Goal: Task Accomplishment & Management: Manage account settings

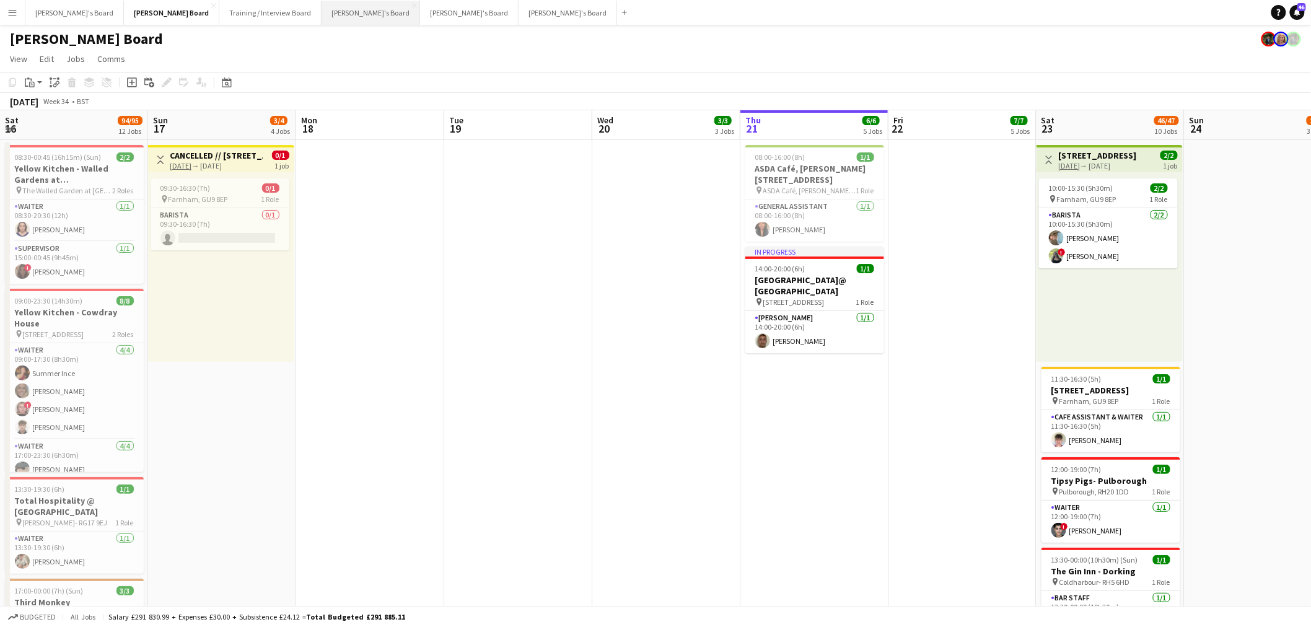
scroll to position [0, 428]
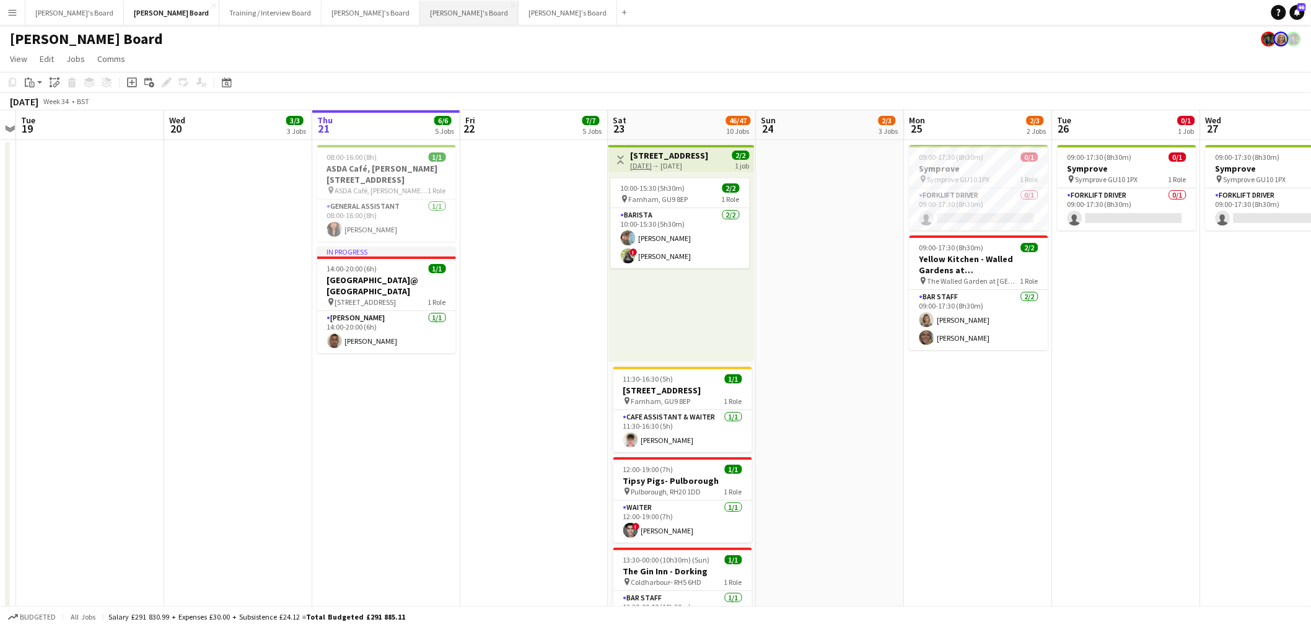
click at [420, 13] on button "[PERSON_NAME]'s Board Close" at bounding box center [469, 13] width 99 height 24
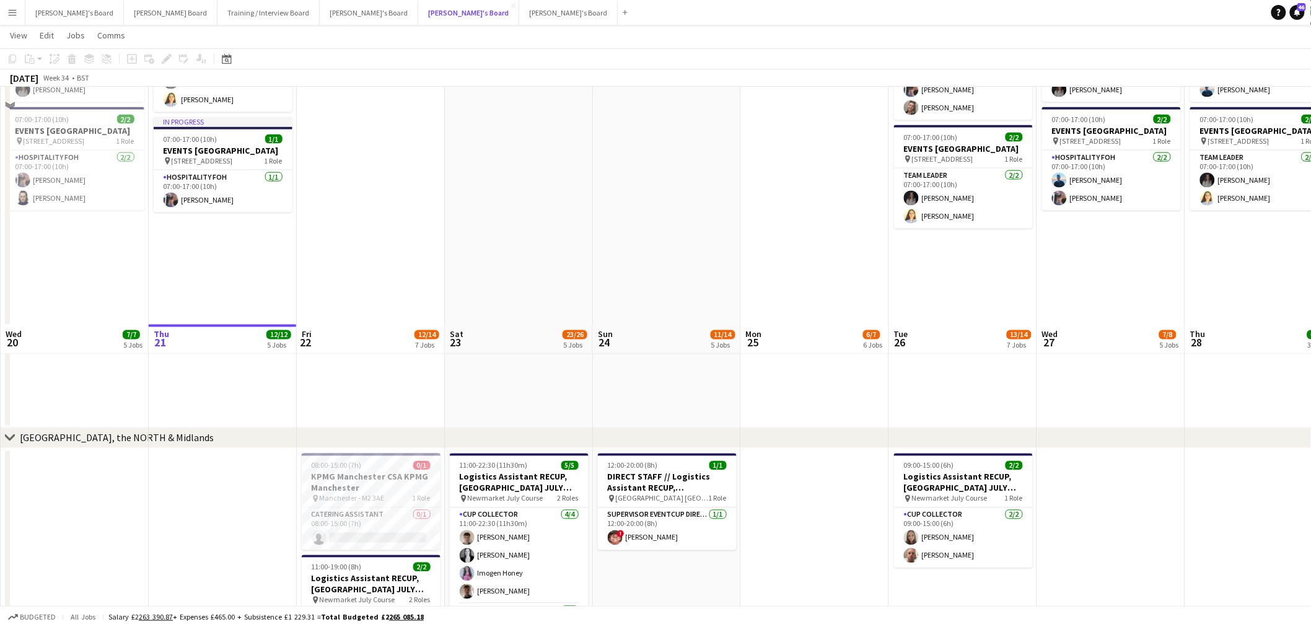
scroll to position [964, 0]
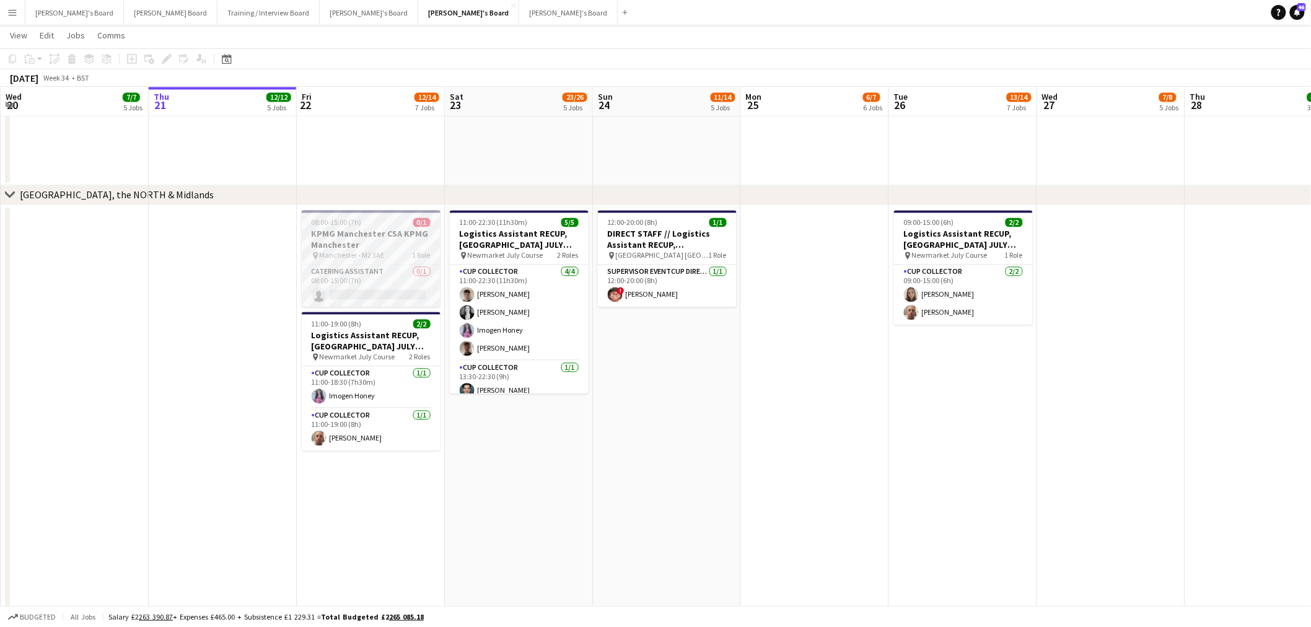
click at [330, 234] on h3 "KPMG Manchester CSA KPMG Manchester" at bounding box center [371, 240] width 139 height 22
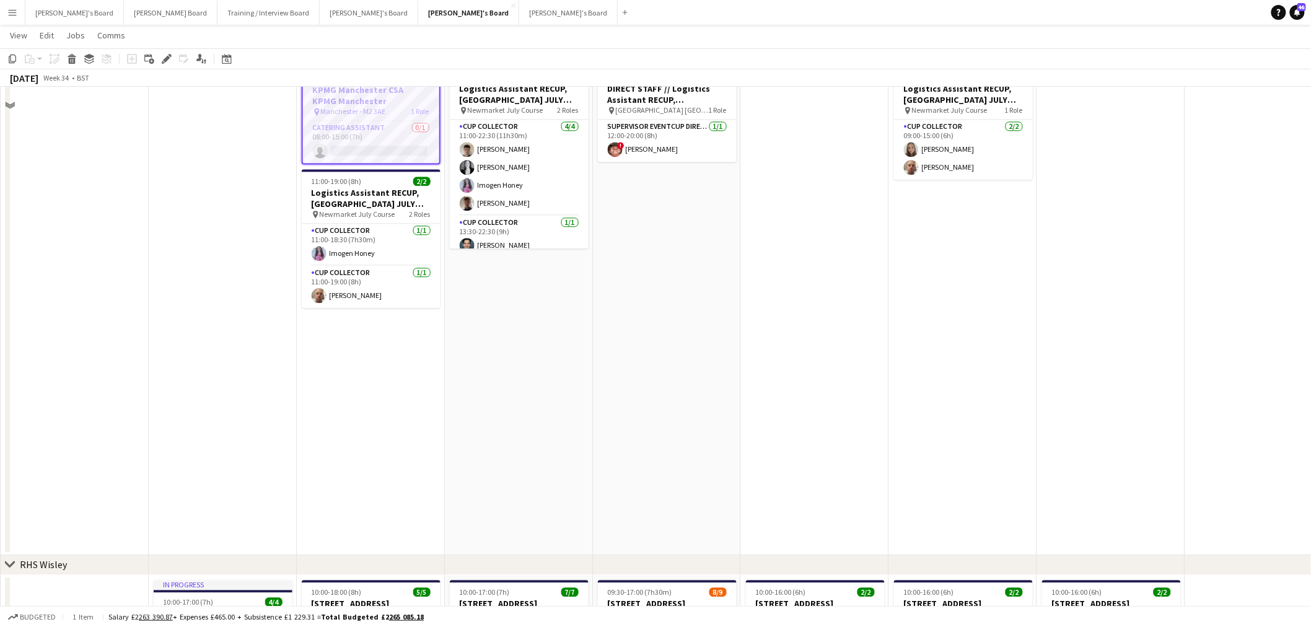
scroll to position [912, 0]
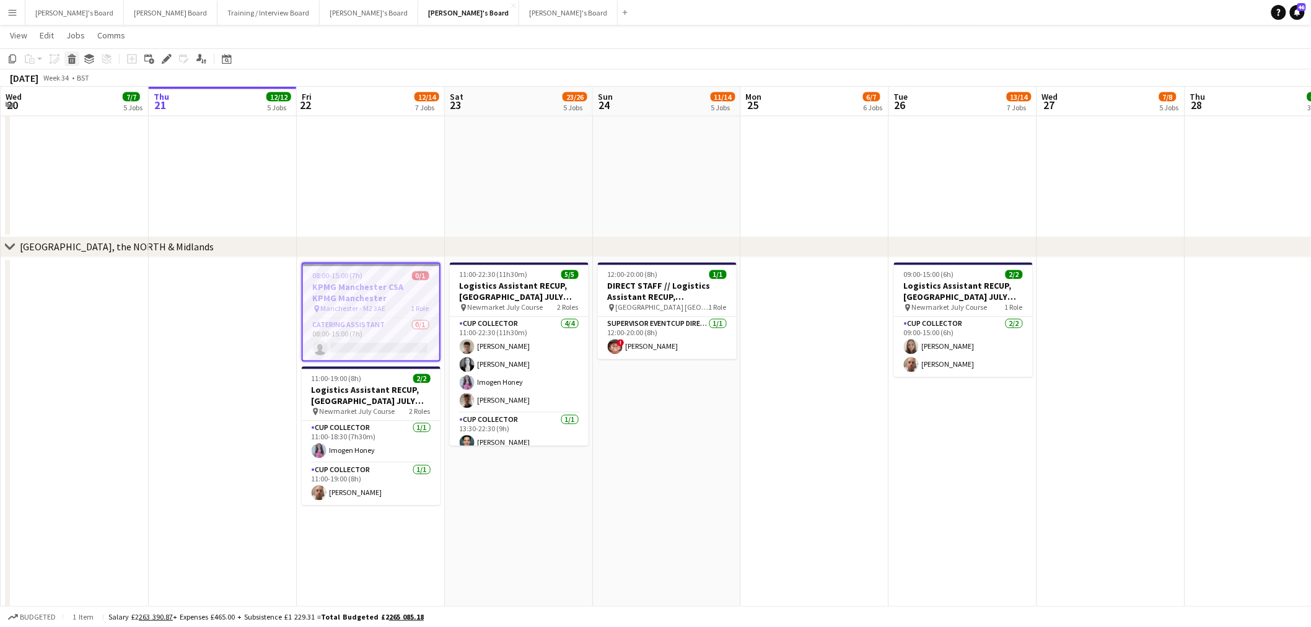
click at [73, 58] on icon at bounding box center [72, 61] width 7 height 6
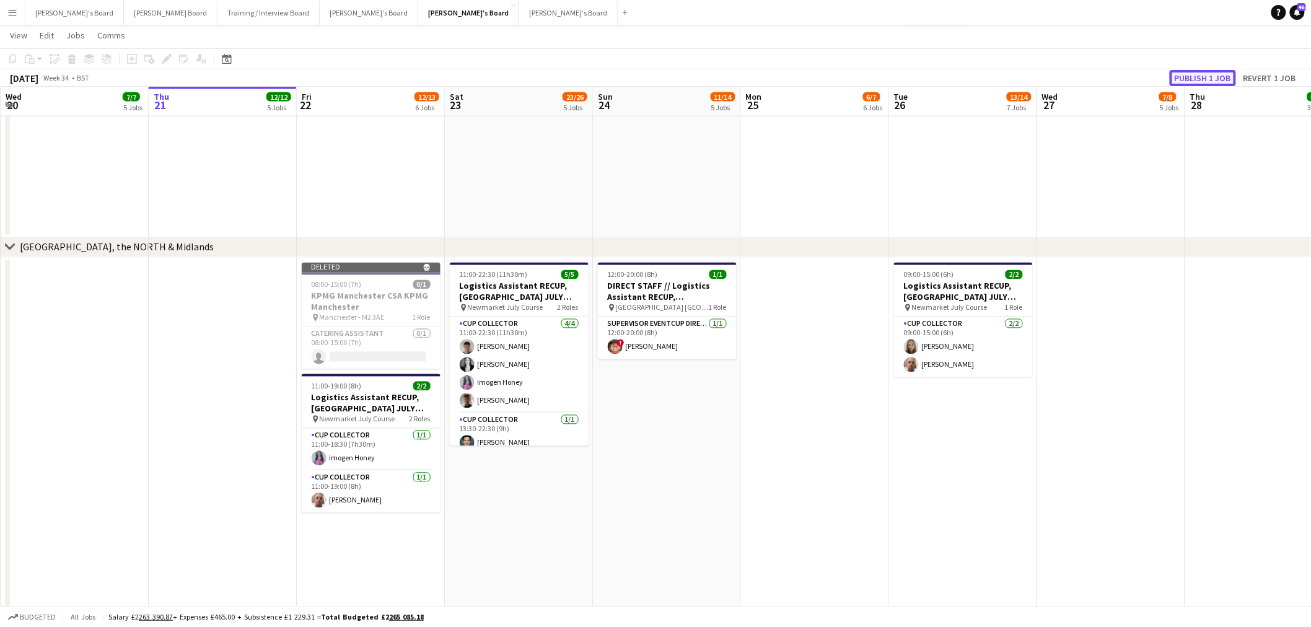
click at [1205, 77] on button "Publish 1 job" at bounding box center [1203, 78] width 66 height 16
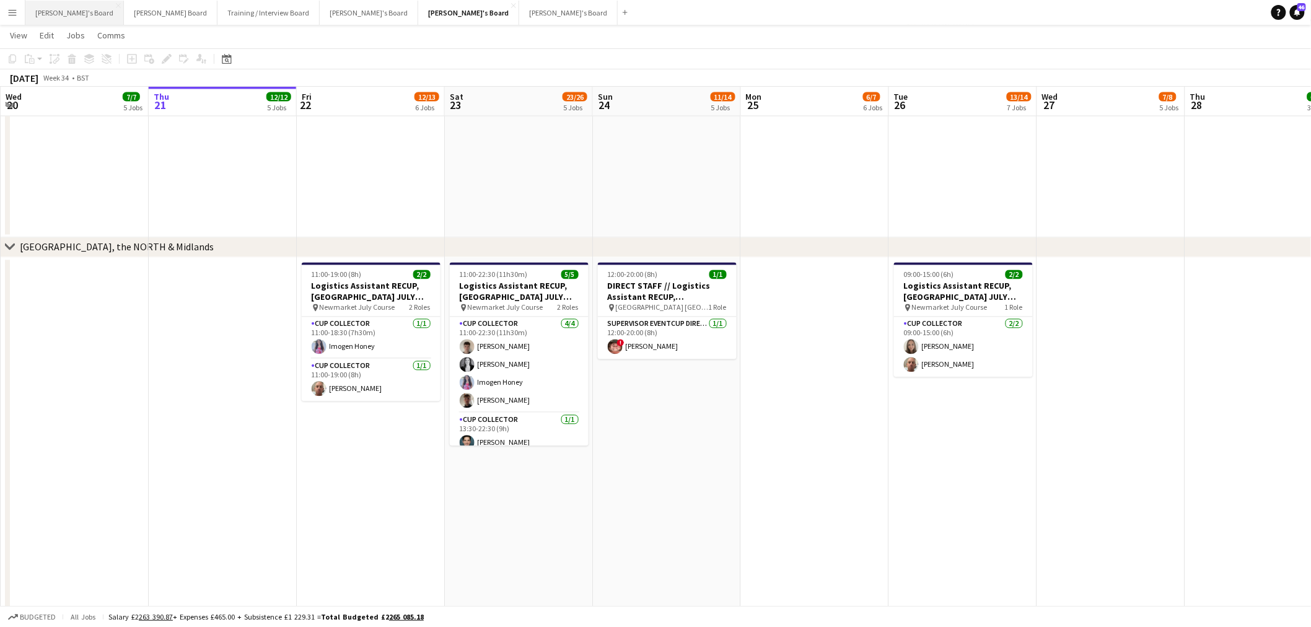
click at [60, 13] on button "[PERSON_NAME]'s Board Close" at bounding box center [74, 13] width 99 height 24
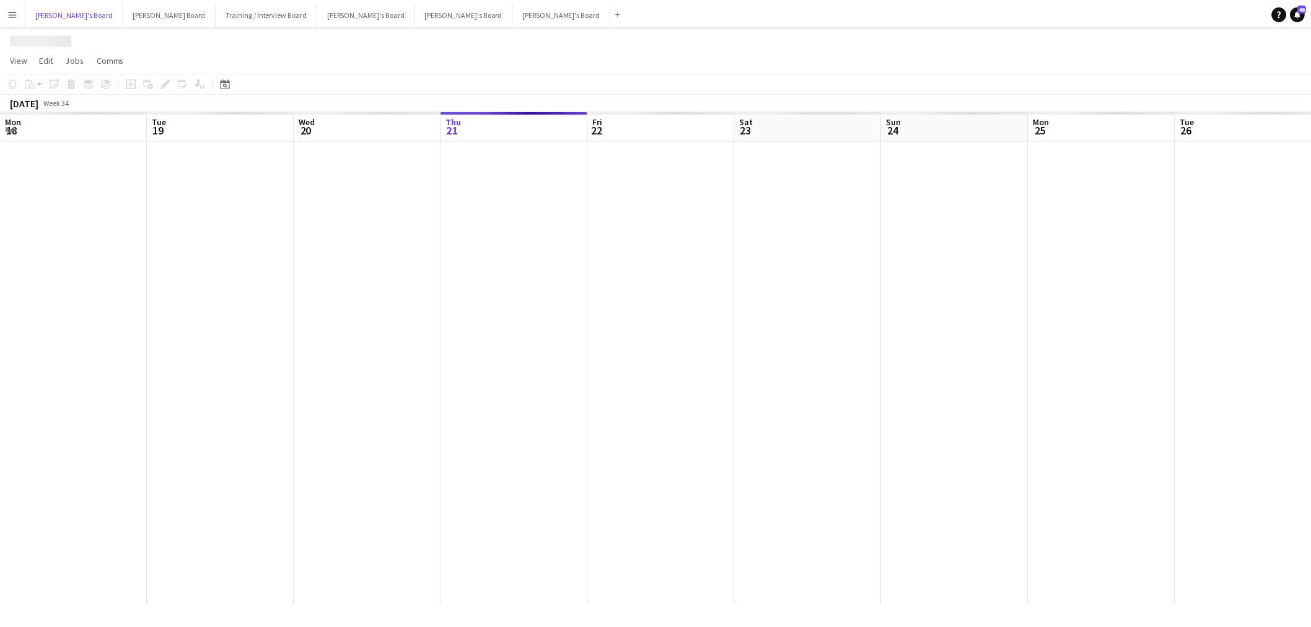
scroll to position [0, 296]
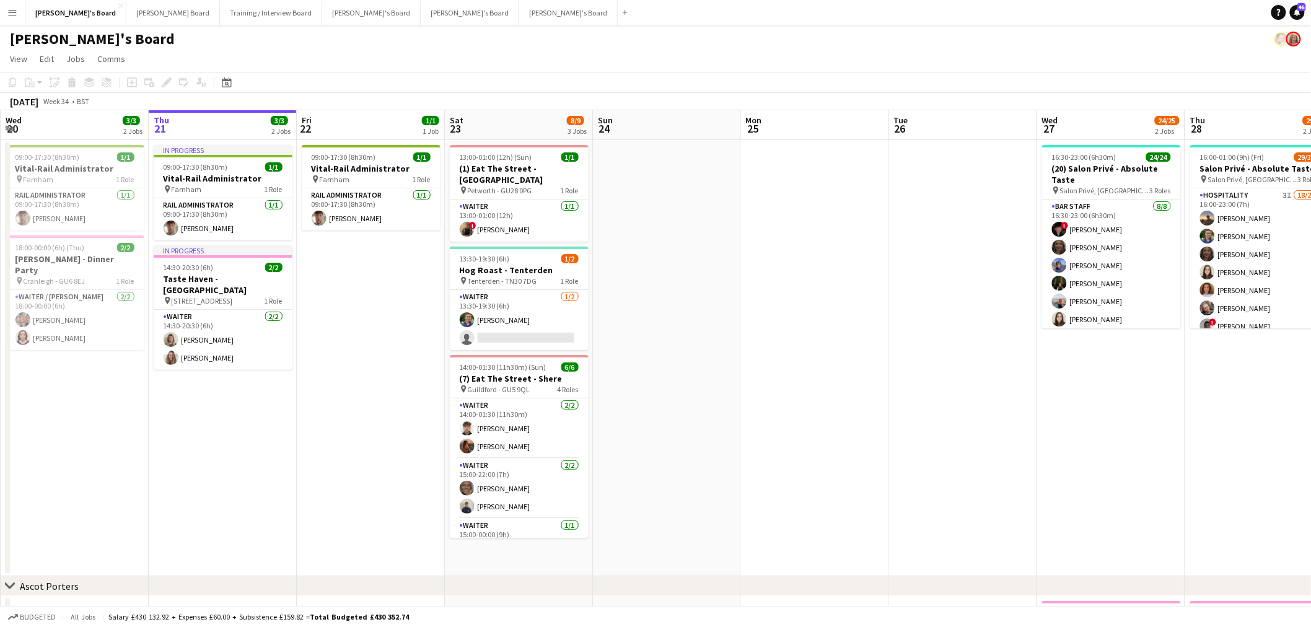
drag, startPoint x: 410, startPoint y: 394, endPoint x: 62, endPoint y: 400, distance: 347.8
click at [123, 400] on app-calendar-viewport "Mon 18 1/1 1 Job Tue 19 1/1 1 Job Wed 20 3/3 2 Jobs Thu 21 3/3 2 Jobs Fri 22 1/…" at bounding box center [655, 502] width 1311 height 785
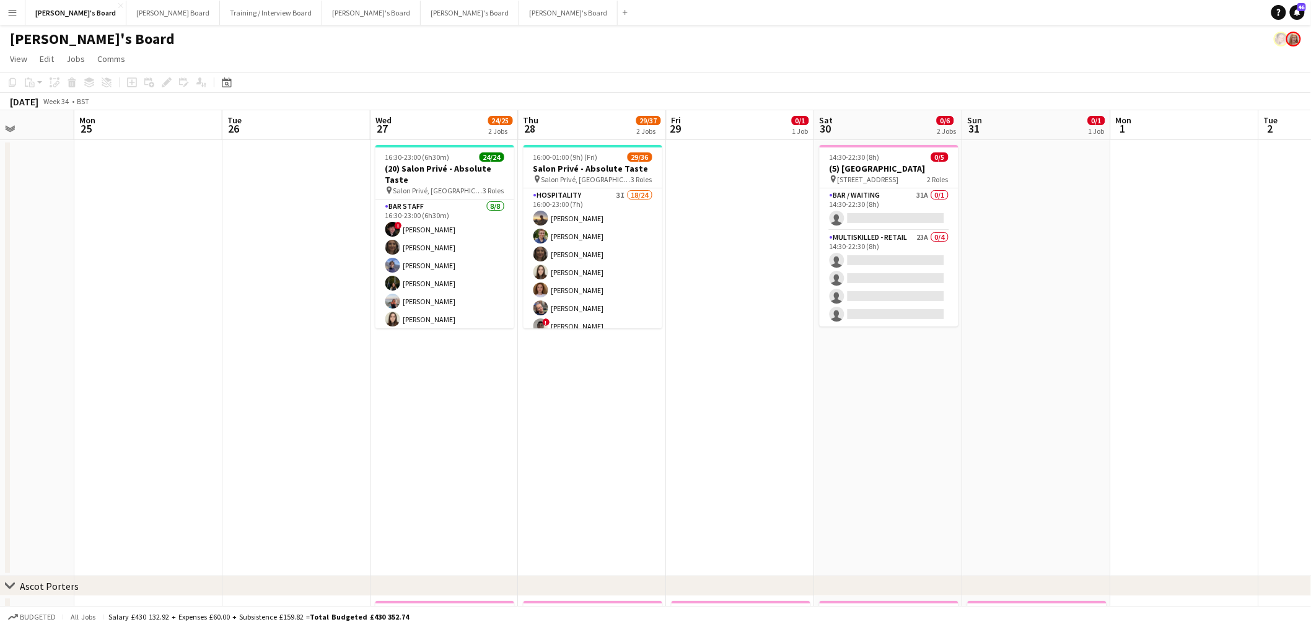
scroll to position [0, 370]
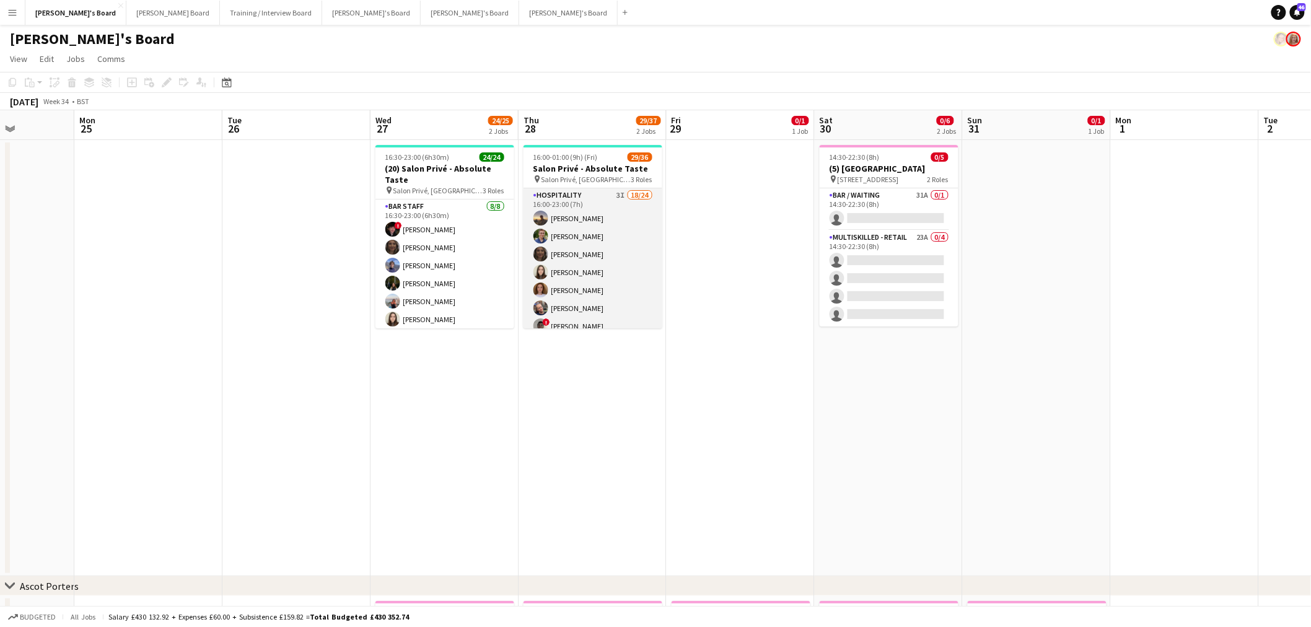
click at [599, 260] on app-card-role "Hospitality 3I 18/24 16:00-23:00 (7h) [PERSON_NAME] [PERSON_NAME] [PERSON_NAME]…" at bounding box center [593, 416] width 139 height 456
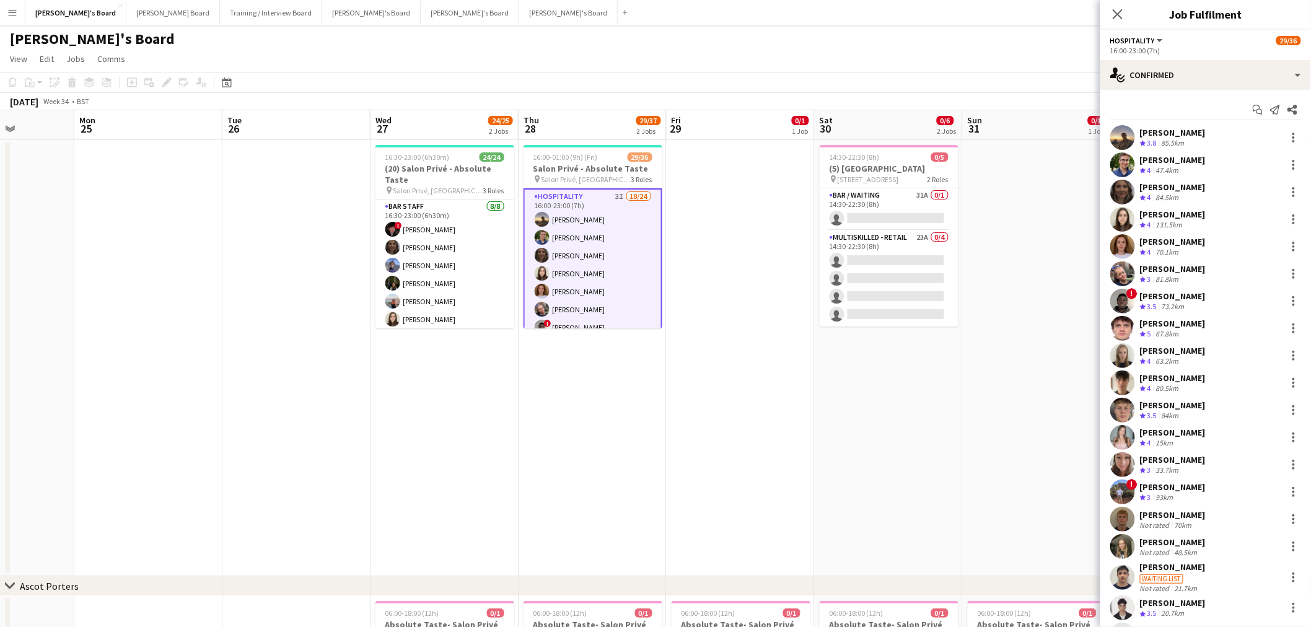
scroll to position [193, 0]
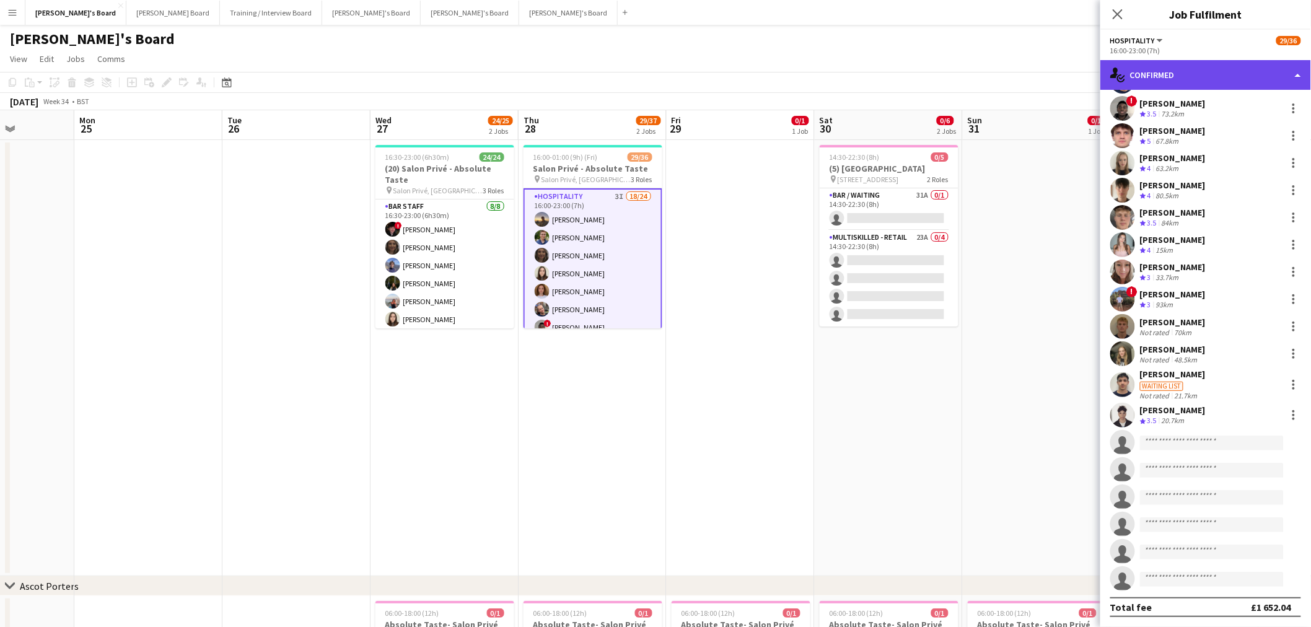
click at [1153, 75] on div "single-neutral-actions-check-2 Confirmed" at bounding box center [1206, 75] width 211 height 30
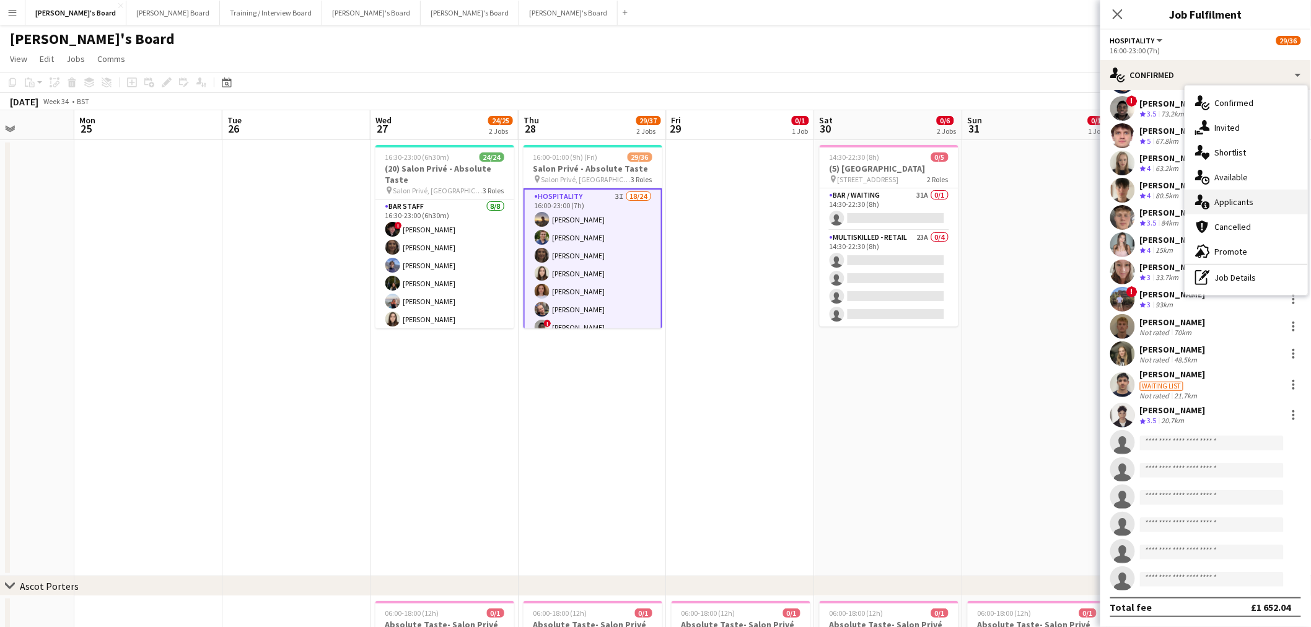
click at [1241, 211] on div "single-neutral-actions-information Applicants" at bounding box center [1247, 202] width 123 height 25
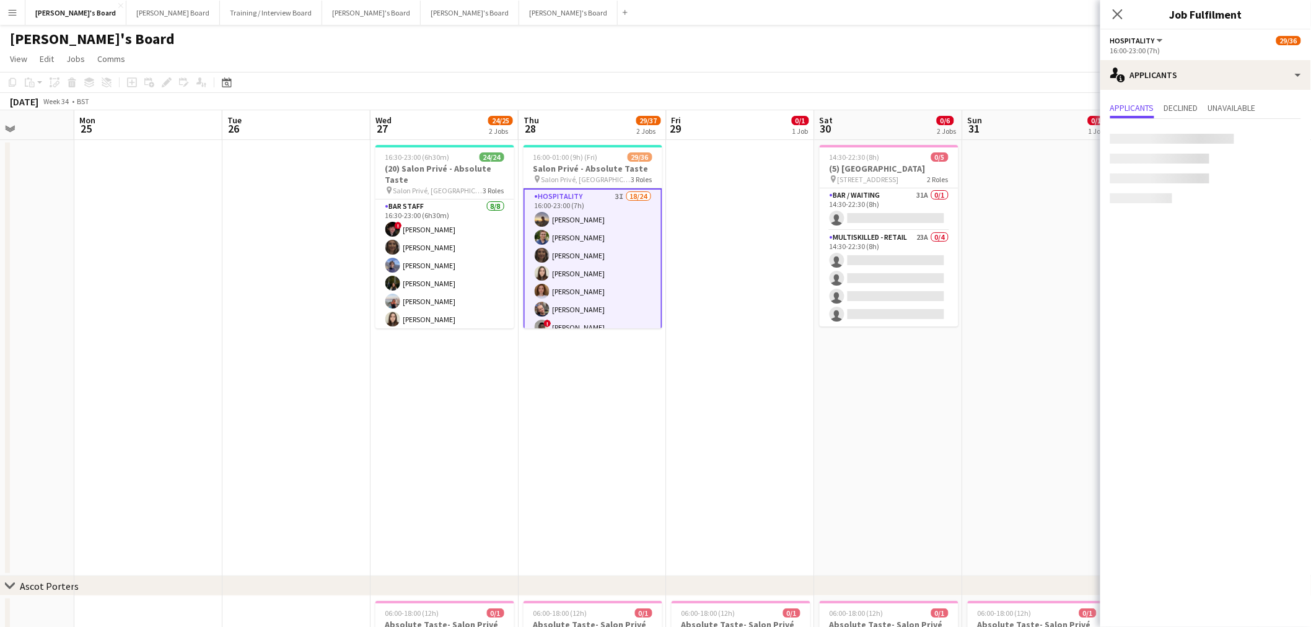
scroll to position [0, 0]
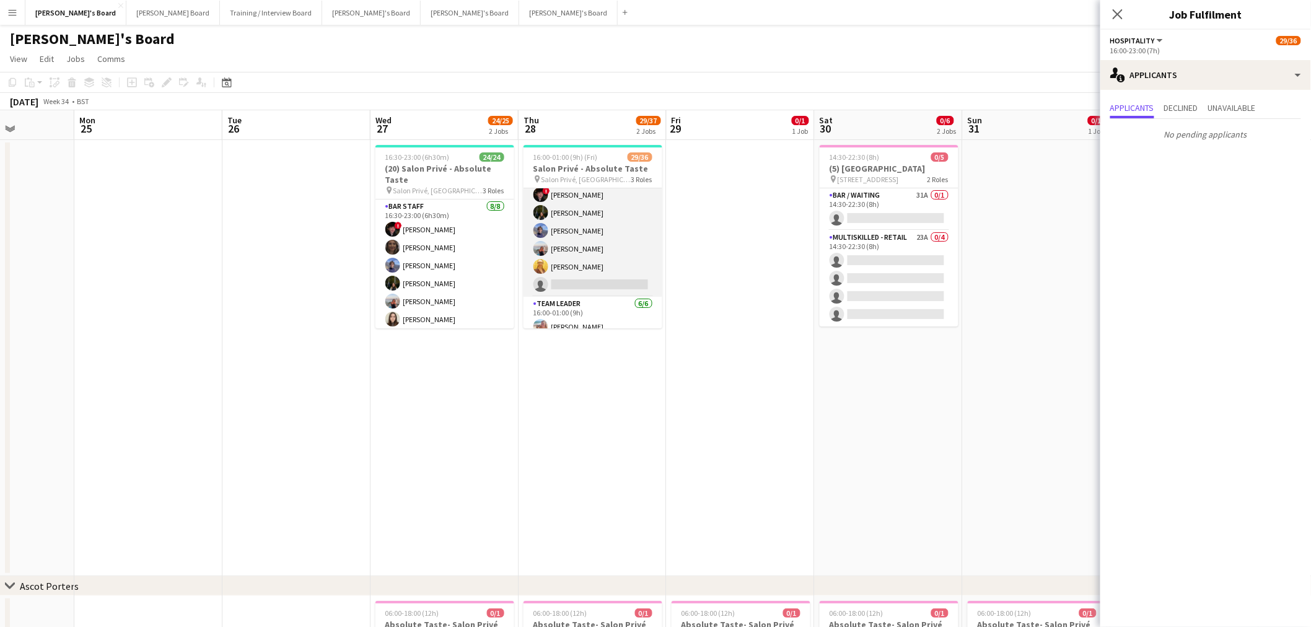
click at [589, 245] on app-card-role "WINE WAITER 1A [DATE] 16:00-23:00 (7h) ! [PERSON_NAME] [PERSON_NAME] [PERSON_NA…" at bounding box center [593, 231] width 139 height 132
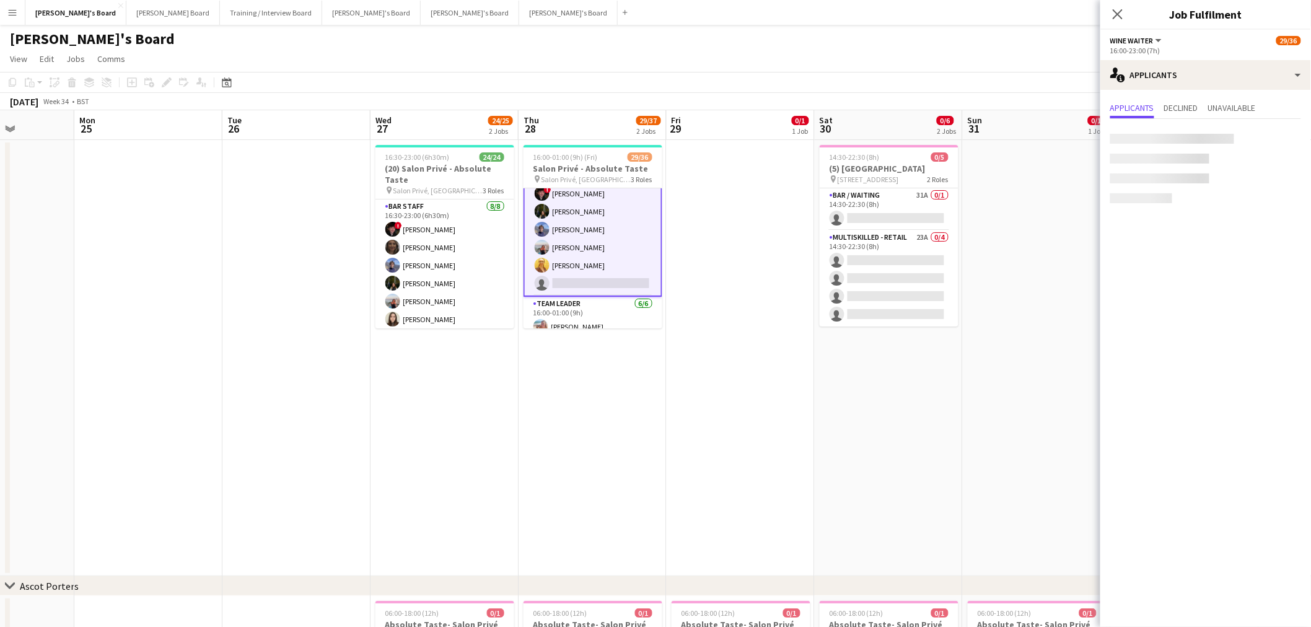
scroll to position [481, 0]
click at [1162, 133] on div "[PERSON_NAME]" at bounding box center [1173, 129] width 66 height 11
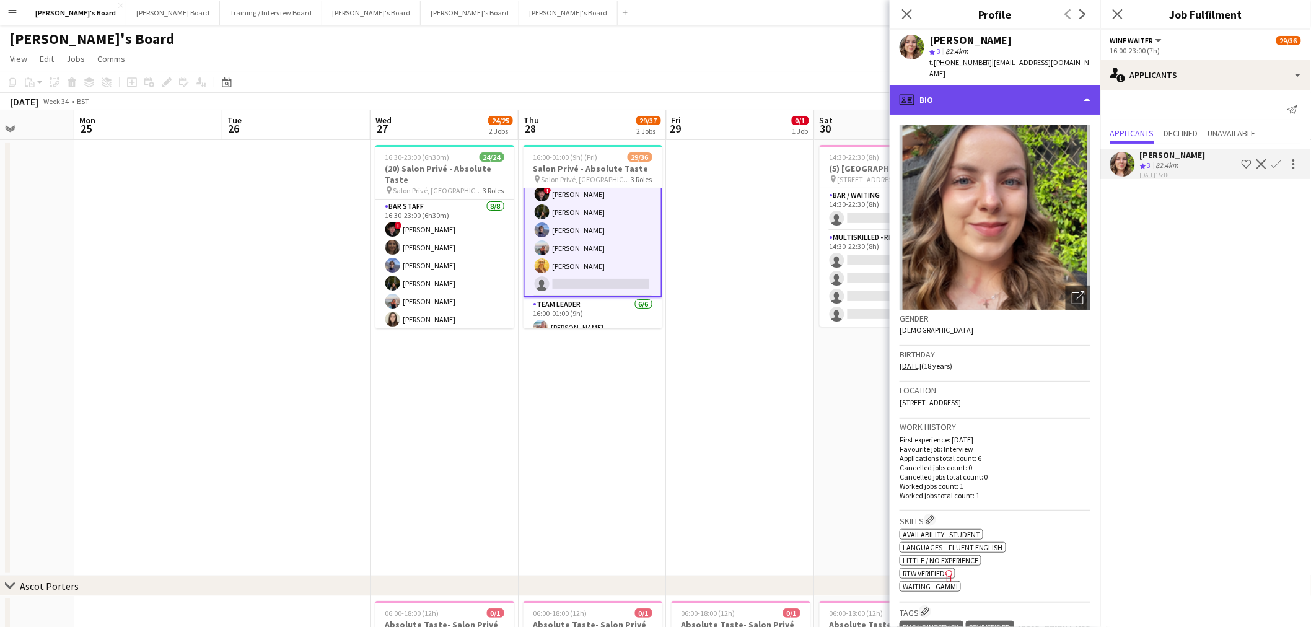
click at [1016, 94] on div "profile Bio" at bounding box center [995, 100] width 211 height 30
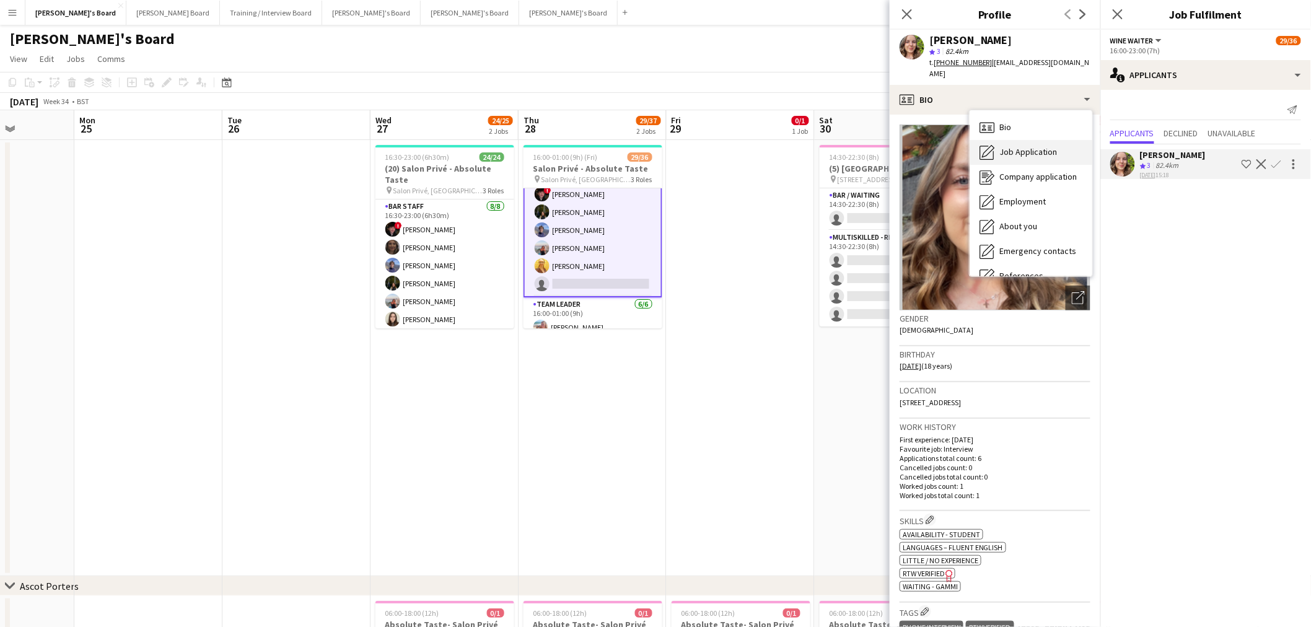
click at [1015, 146] on span "Job Application" at bounding box center [1029, 151] width 58 height 11
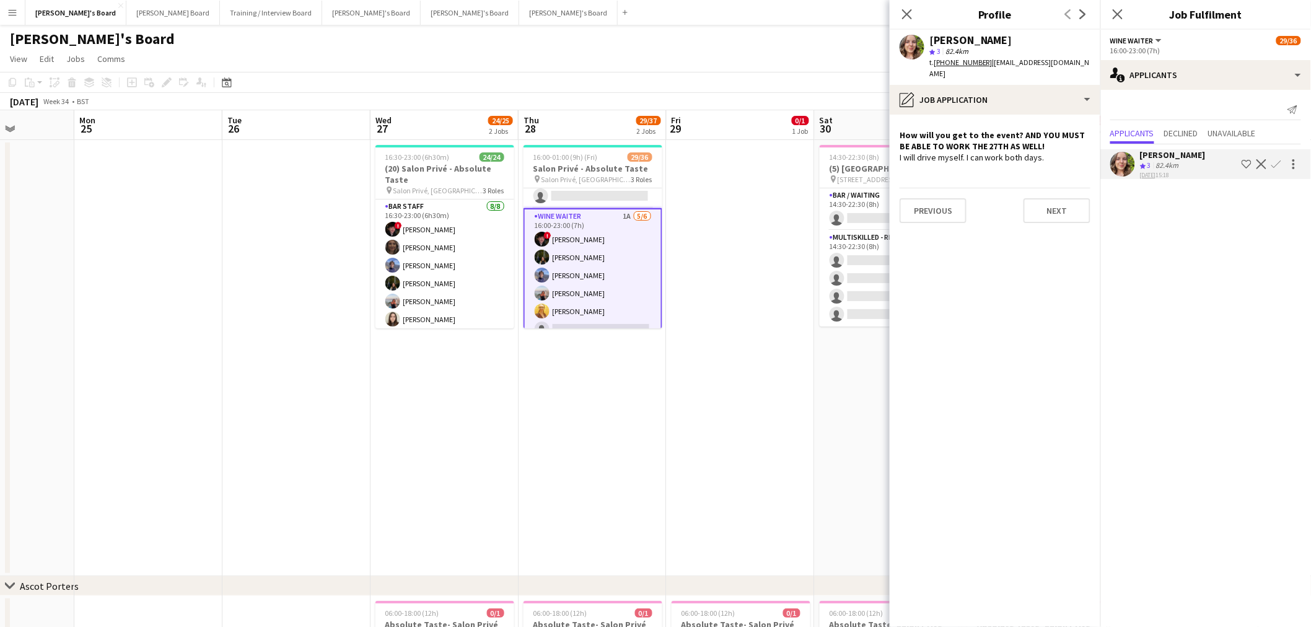
scroll to position [412, 0]
click at [1274, 166] on app-icon "Confirm" at bounding box center [1277, 164] width 10 height 10
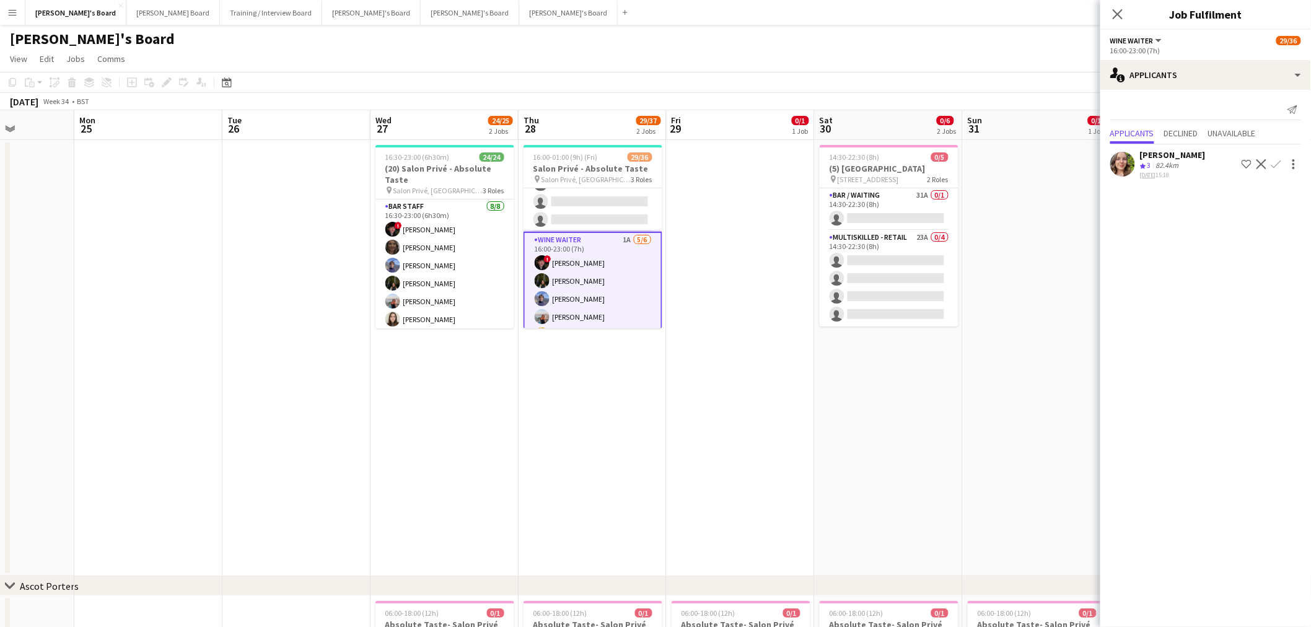
click at [1274, 166] on app-icon "Confirm" at bounding box center [1277, 164] width 10 height 10
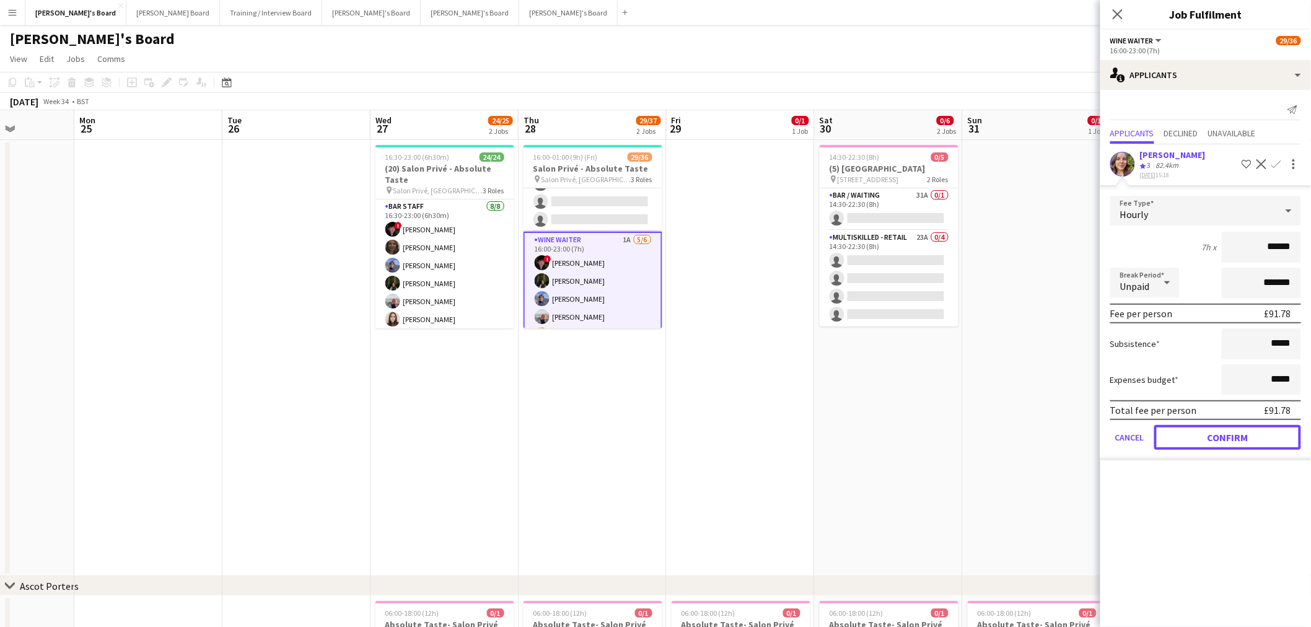
click at [1244, 429] on button "Confirm" at bounding box center [1228, 437] width 147 height 25
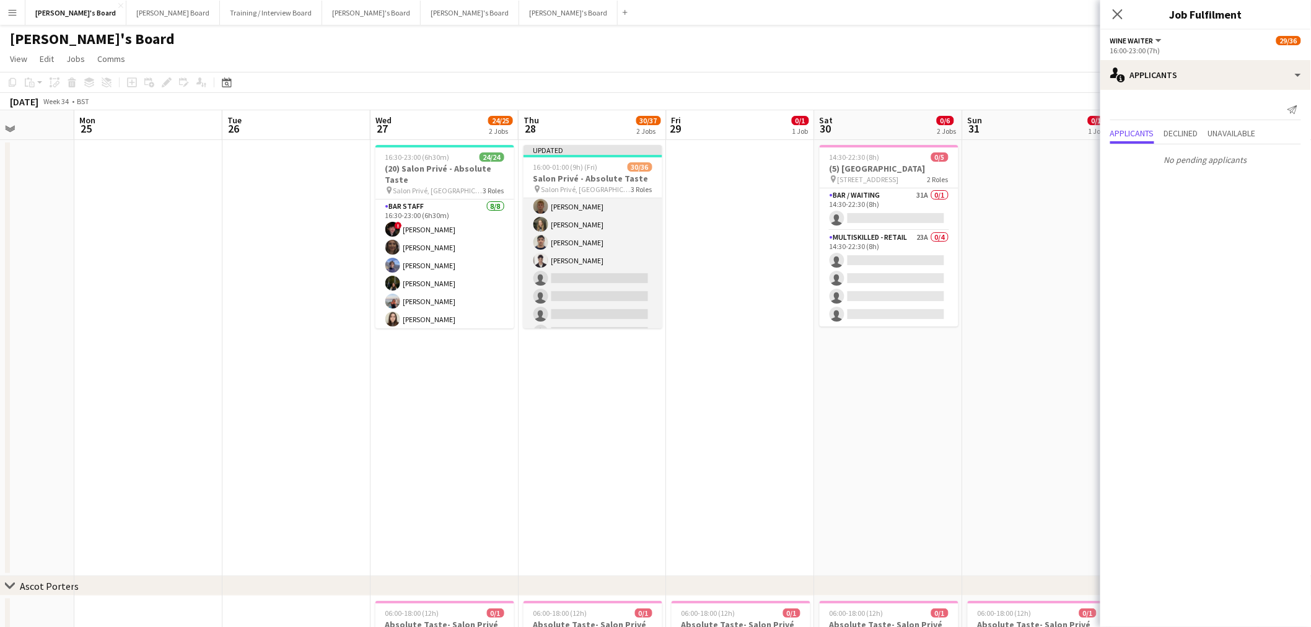
scroll to position [246, 0]
click at [705, 206] on app-date-cell at bounding box center [741, 358] width 148 height 436
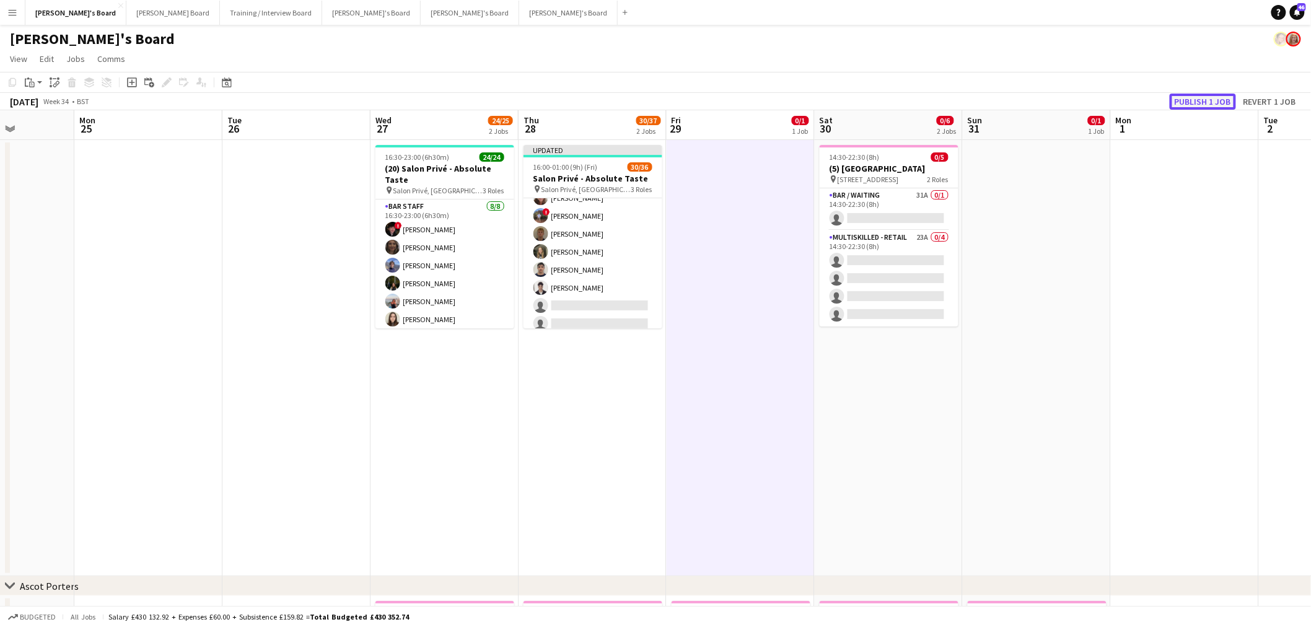
click at [1207, 97] on button "Publish 1 job" at bounding box center [1203, 102] width 66 height 16
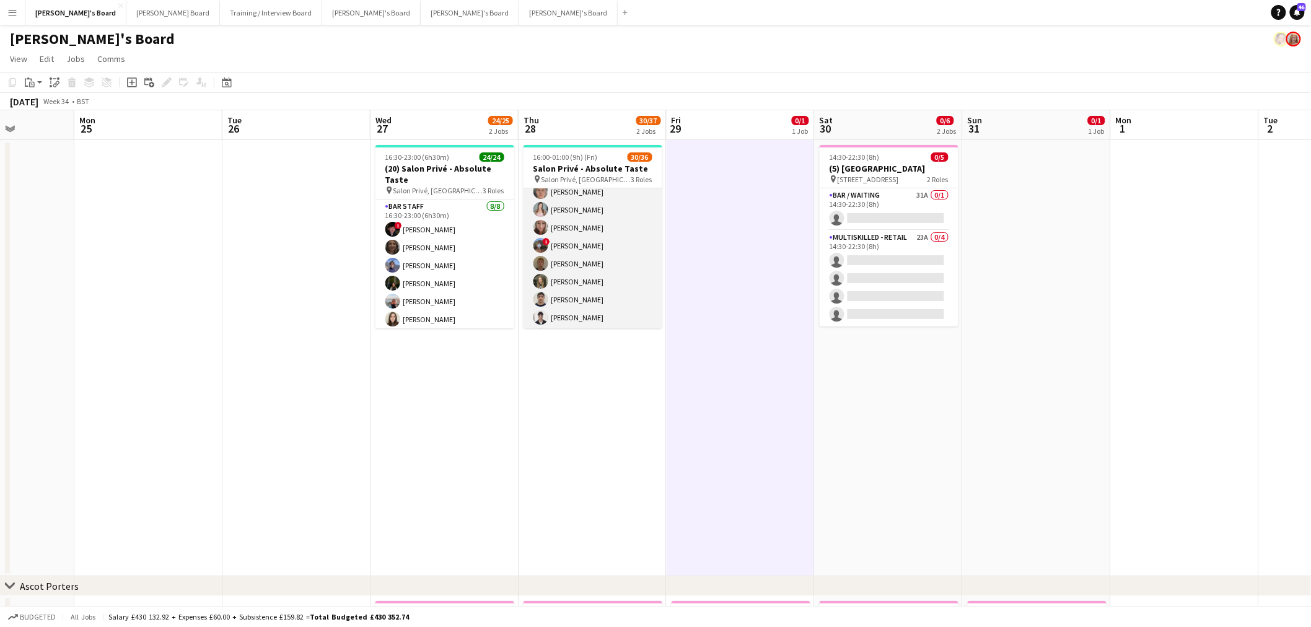
scroll to position [0, 0]
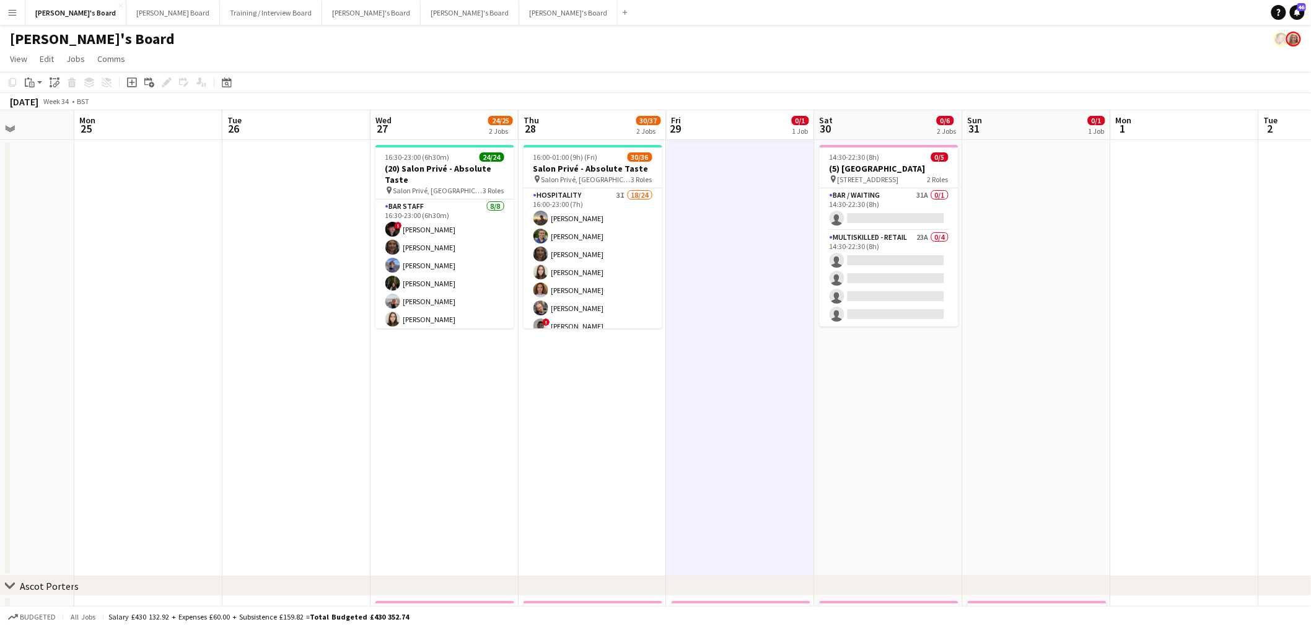
click at [597, 240] on app-card-role "Hospitality 3I 18/24 16:00-23:00 (7h) [PERSON_NAME] [PERSON_NAME] [PERSON_NAME]…" at bounding box center [593, 416] width 139 height 456
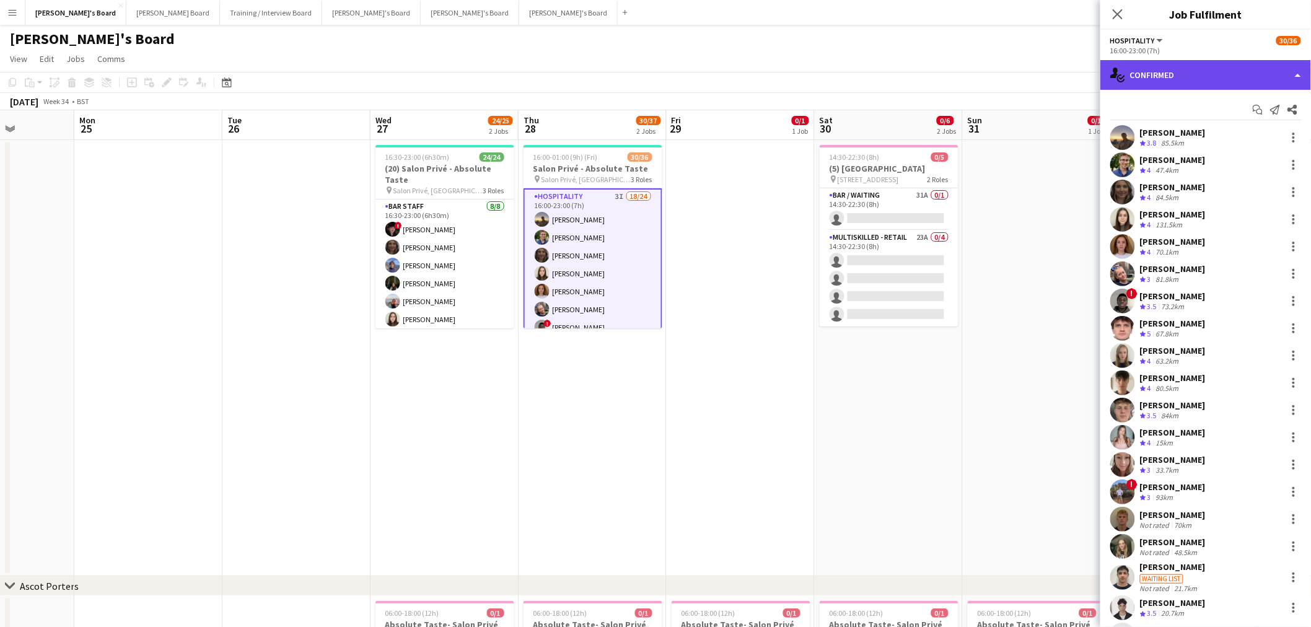
click at [1199, 64] on div "single-neutral-actions-check-2 Confirmed" at bounding box center [1206, 75] width 211 height 30
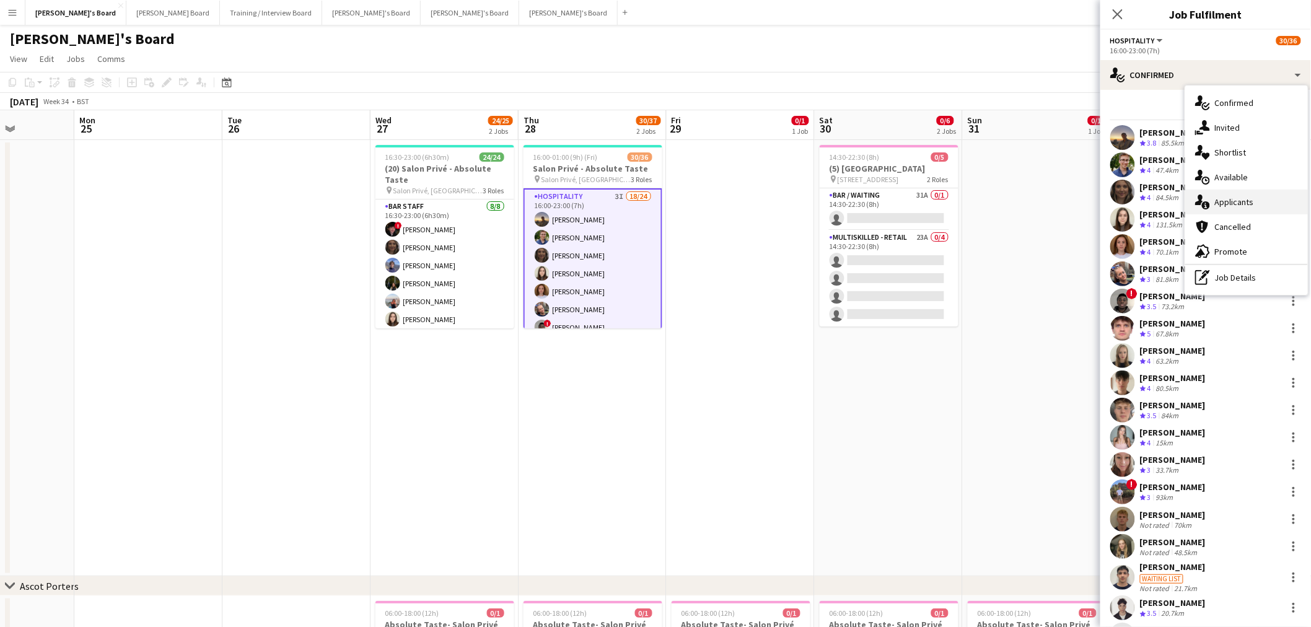
click at [1247, 199] on div "single-neutral-actions-information Applicants" at bounding box center [1247, 202] width 123 height 25
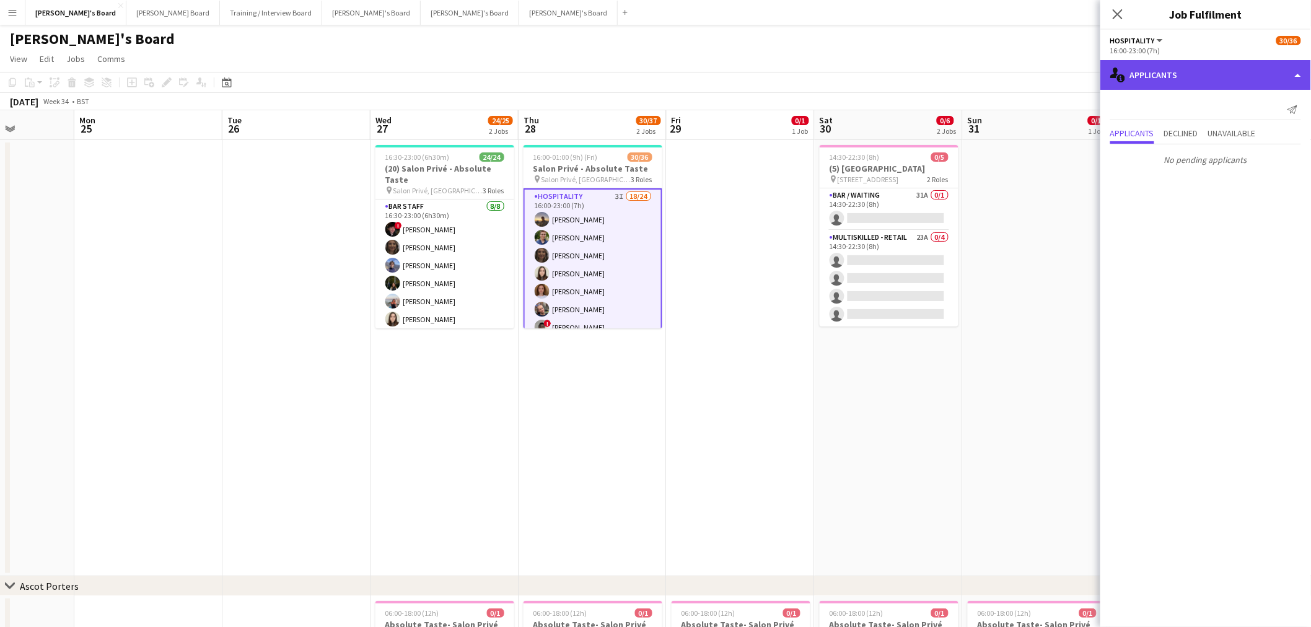
click at [1232, 71] on div "single-neutral-actions-information Applicants" at bounding box center [1206, 75] width 211 height 30
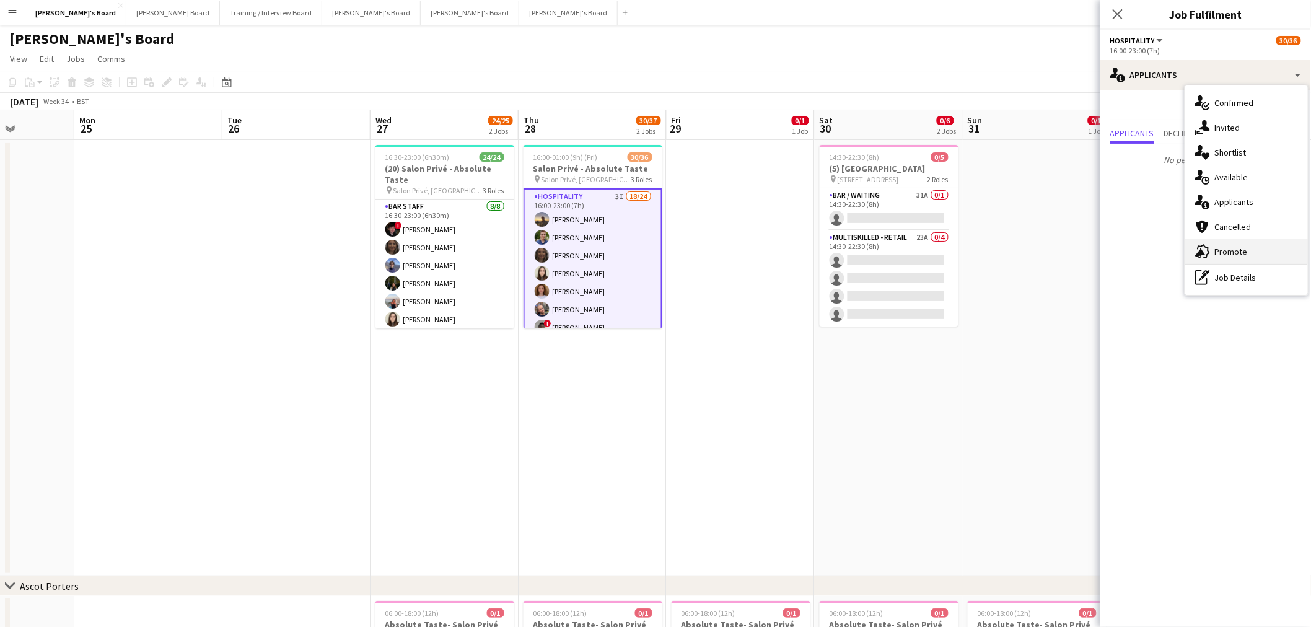
click at [1235, 248] on div "advertising-megaphone Promote" at bounding box center [1247, 251] width 123 height 25
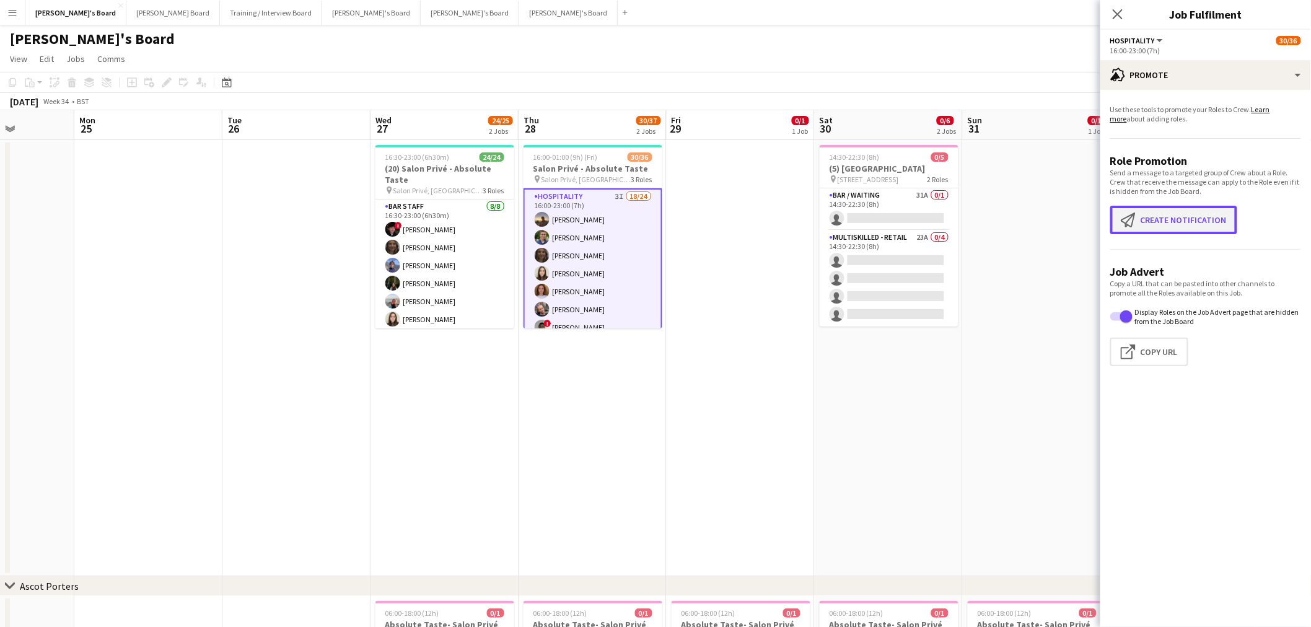
click at [1199, 213] on button "Create notification Create notification" at bounding box center [1174, 220] width 127 height 29
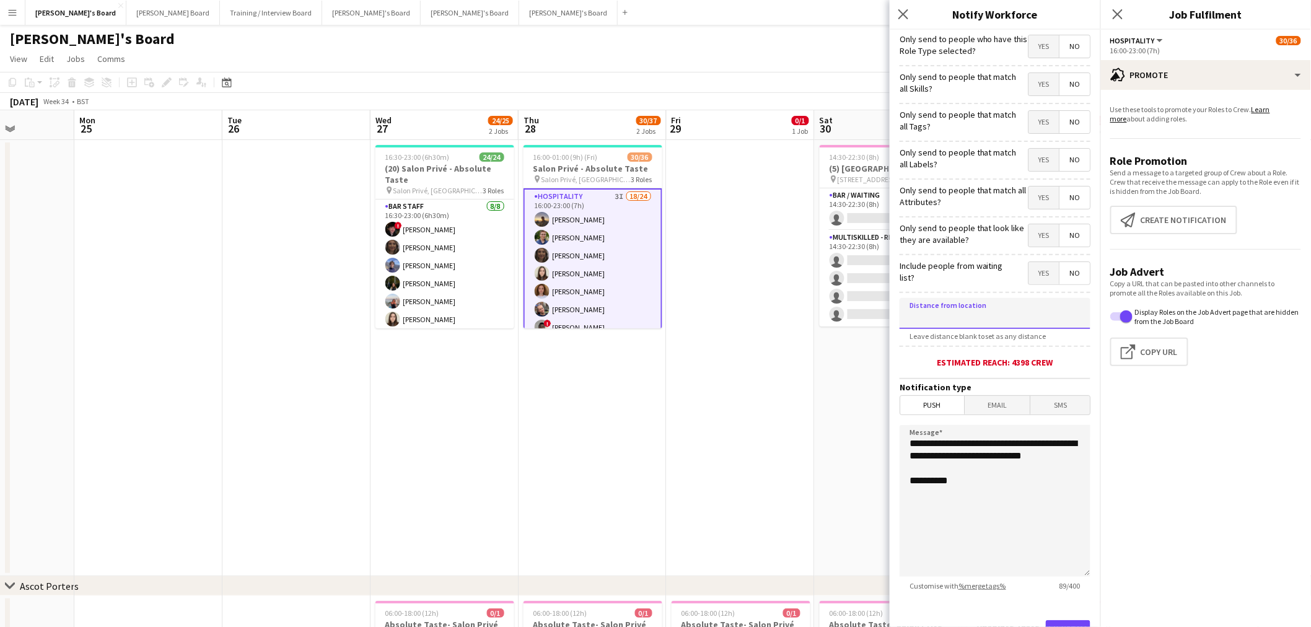
click at [985, 324] on input at bounding box center [995, 313] width 191 height 31
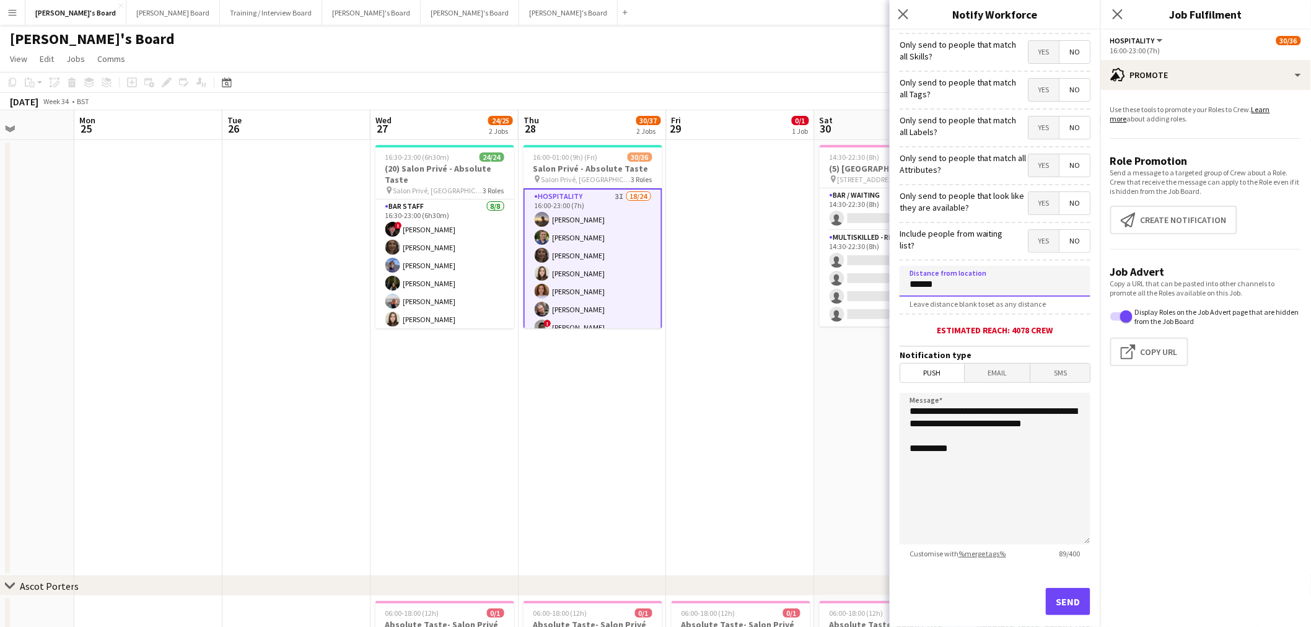
scroll to position [53, 0]
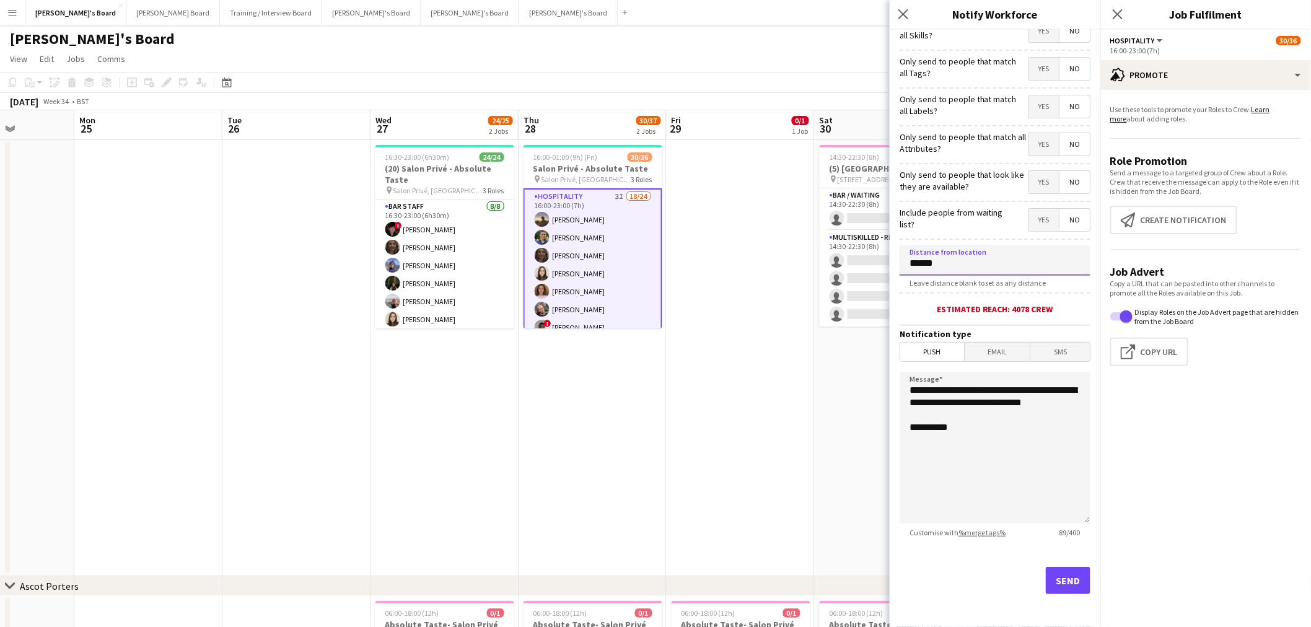
type input "******"
click at [1049, 583] on button "Send" at bounding box center [1068, 580] width 45 height 27
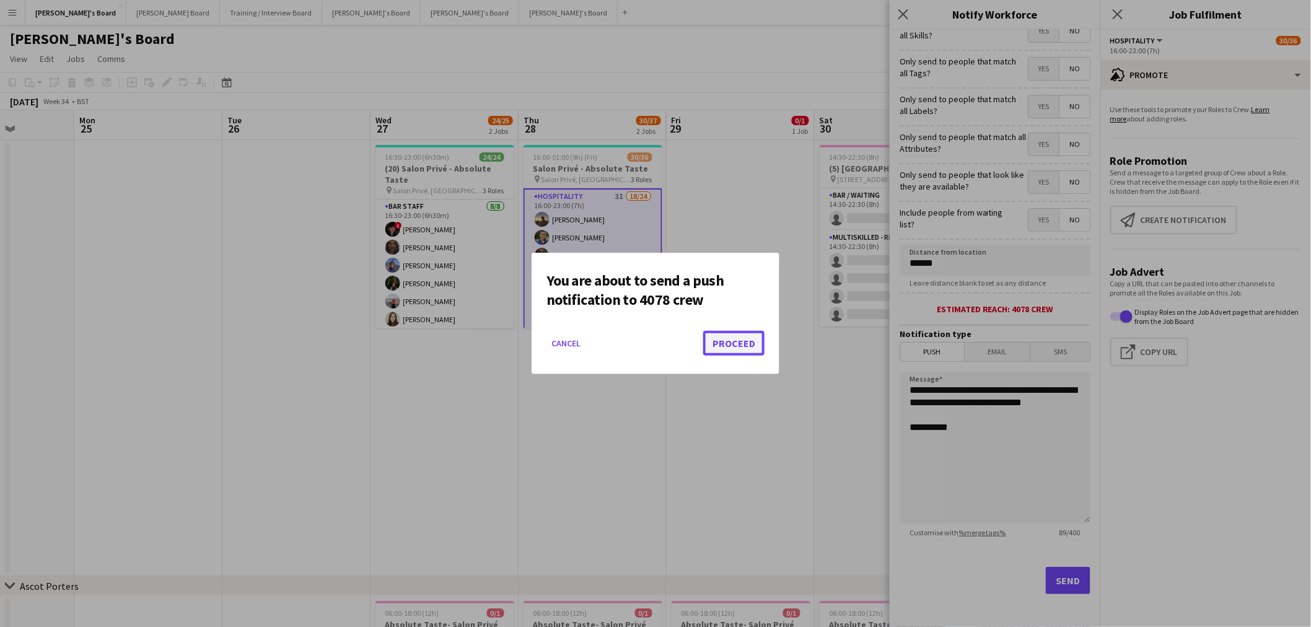
click at [733, 347] on button "Proceed" at bounding box center [733, 343] width 61 height 25
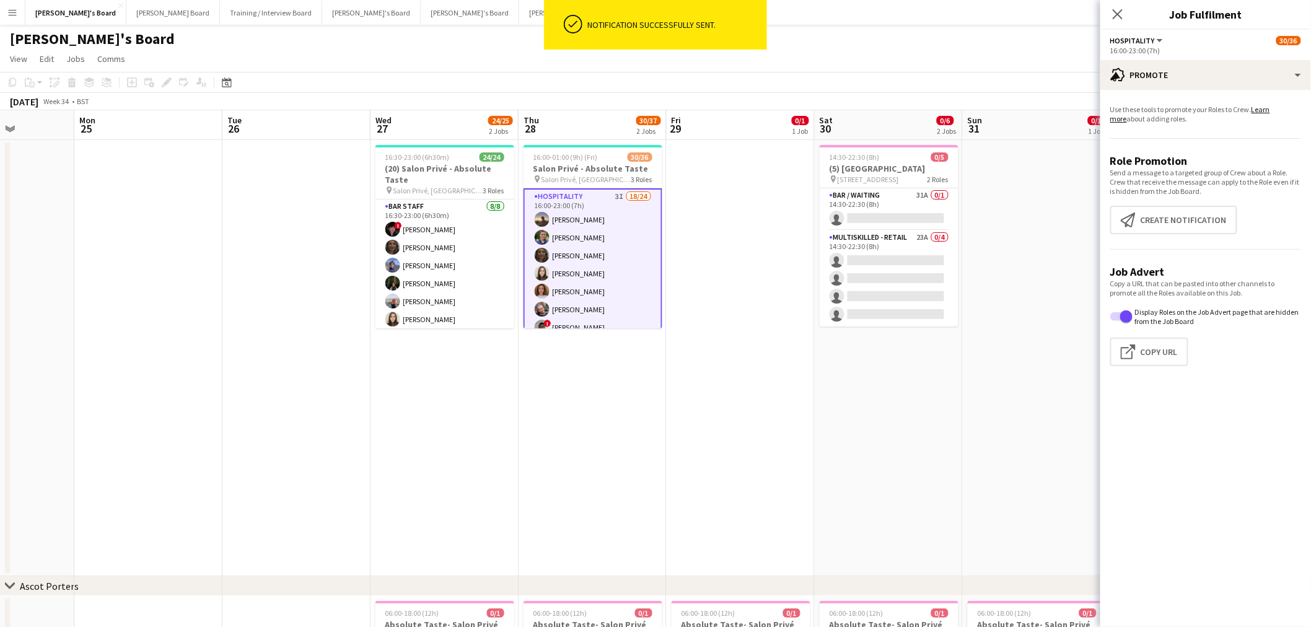
click at [629, 398] on app-date-cell "16:00-01:00 (9h) (Fri) 30/36 Salon Privé - Absolute Taste pin Salon Privé, [GEO…" at bounding box center [593, 358] width 148 height 436
